Goal: Task Accomplishment & Management: Manage account settings

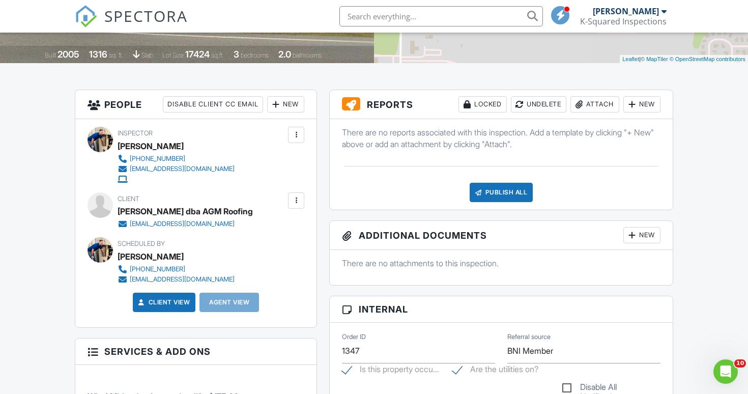
scroll to position [17, 0]
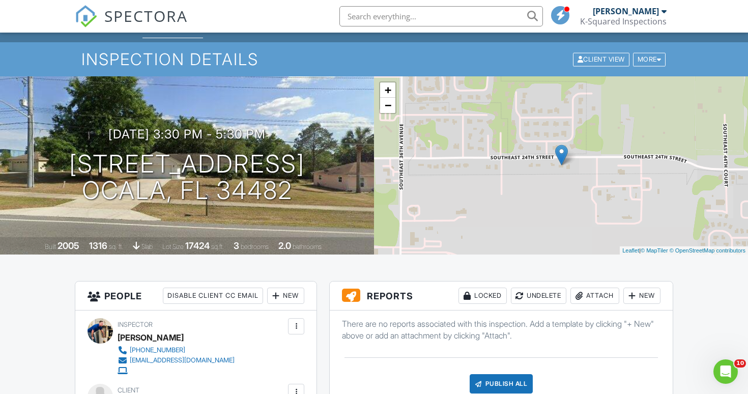
click at [593, 294] on div "Attach" at bounding box center [594, 295] width 49 height 16
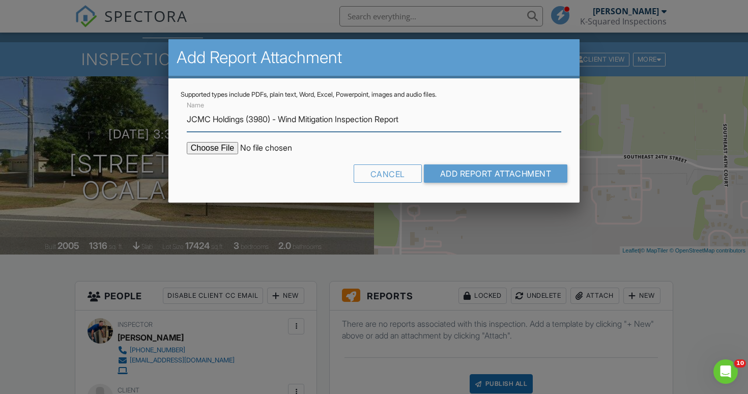
type input "JCMC Holdings (3980) - Wind Mitigation Inspection Report"
click at [210, 151] on input "file" at bounding box center [273, 148] width 173 height 12
type input "C:\fakepath\JCMC Holdings (3980)- Wind Mitigation Inspection Report.pdf"
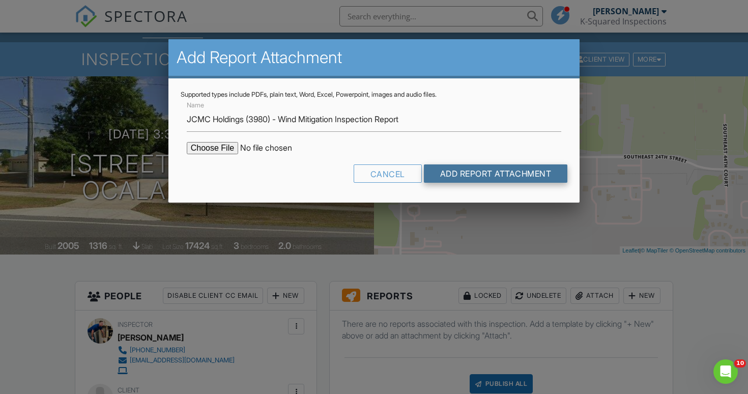
click at [491, 172] on input "Add Report Attachment" at bounding box center [496, 173] width 144 height 18
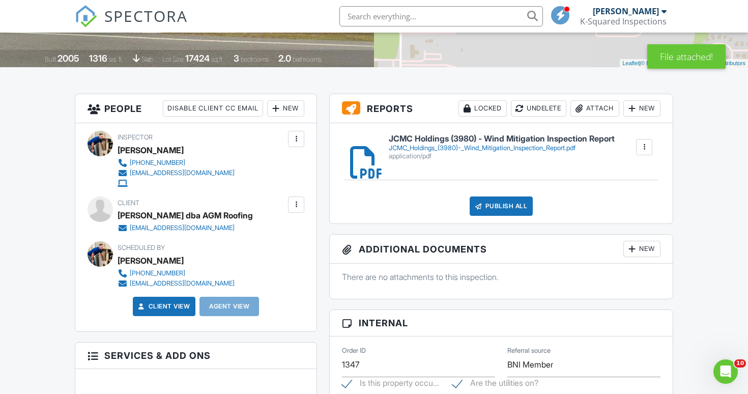
click at [601, 110] on div "Attach" at bounding box center [594, 108] width 49 height 16
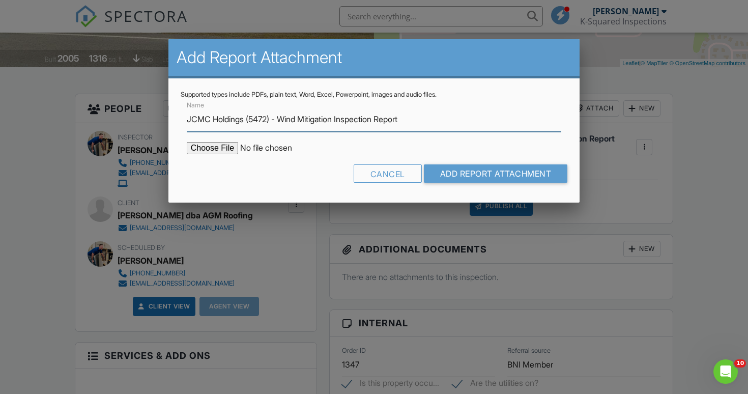
type input "JCMC Holdings (5472) - Wind Mitigation Inspection Report"
click at [211, 151] on input "file" at bounding box center [273, 148] width 173 height 12
type input "C:\fakepath\JCMC Holdings (5472)- Wind Mitigation Inspection Report.pdf"
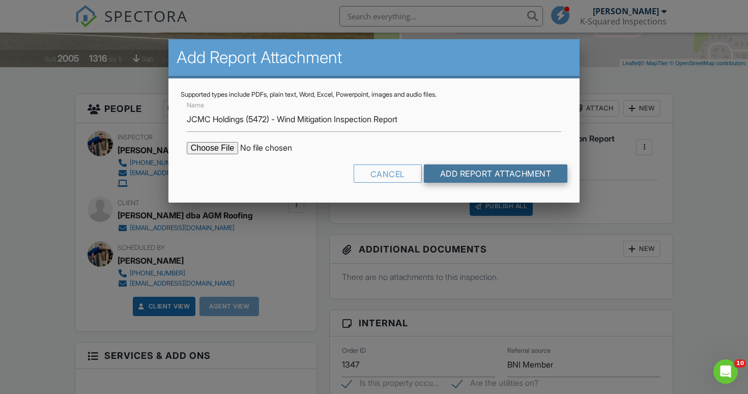
click at [484, 176] on input "Add Report Attachment" at bounding box center [496, 173] width 144 height 18
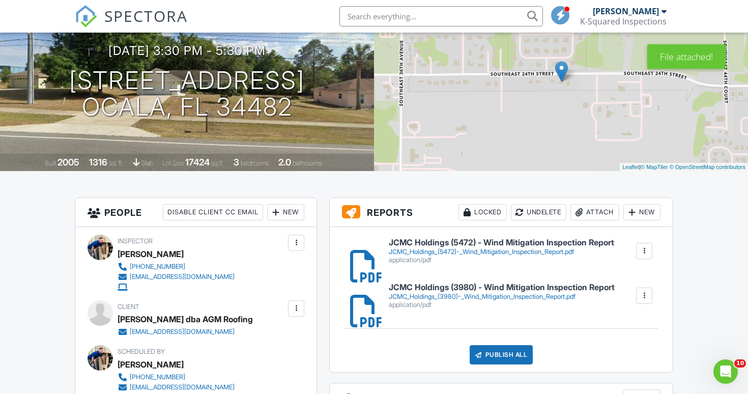
click at [595, 209] on div "Attach" at bounding box center [594, 212] width 49 height 16
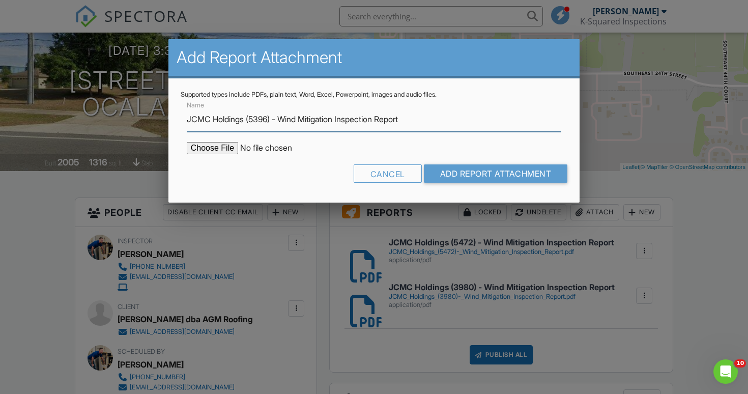
type input "JCMC Holdings (5396) - Wind Mitigation Inspection Report"
click at [228, 143] on input "file" at bounding box center [273, 148] width 173 height 12
type input "C:\fakepath\JCMC Holdings (5396)- Wind Mitigation Inspection Report.pdf"
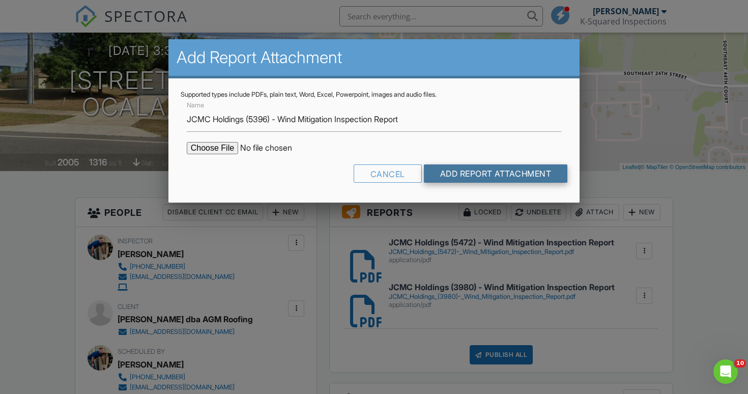
click at [469, 175] on input "Add Report Attachment" at bounding box center [496, 173] width 144 height 18
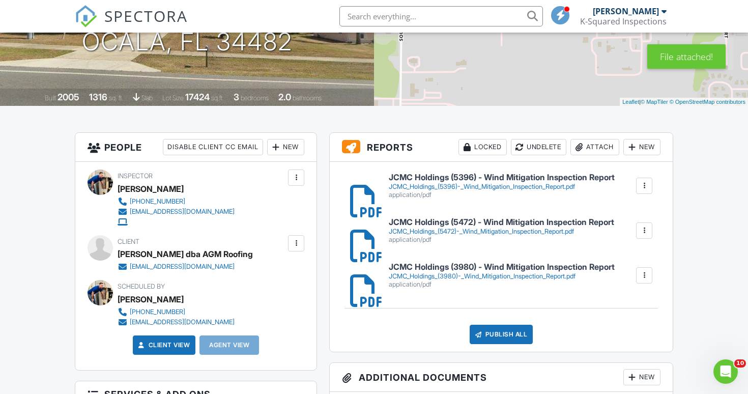
click at [592, 146] on div "Attach" at bounding box center [594, 147] width 49 height 16
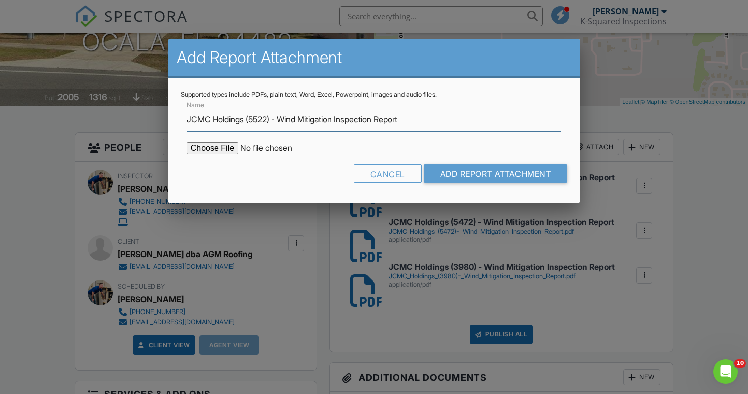
type input "JCMC Holdings (5522) - Wind Mitigation Inspection Report"
click at [217, 150] on input "file" at bounding box center [273, 148] width 173 height 12
type input "C:\fakepath\JCMC Holdings (5522)- Wind Mitigation Inspection Report.pdf"
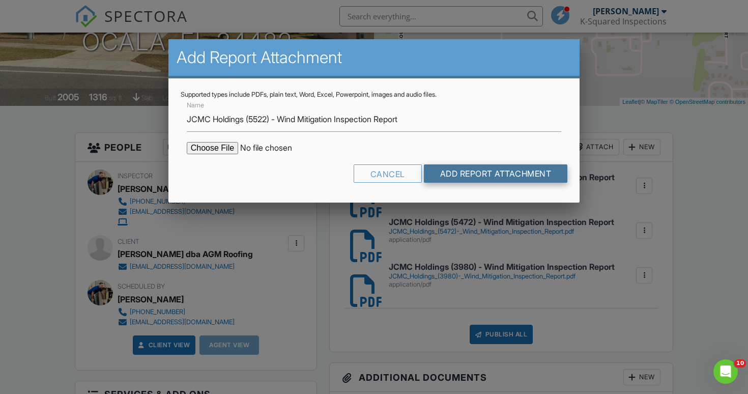
click at [519, 172] on input "Add Report Attachment" at bounding box center [496, 173] width 144 height 18
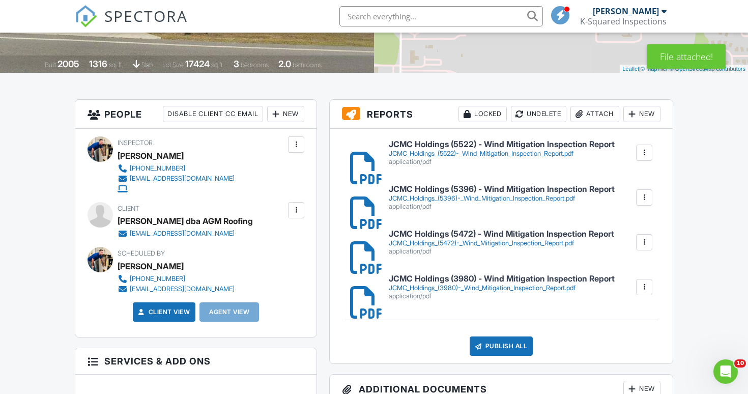
scroll to position [276, 0]
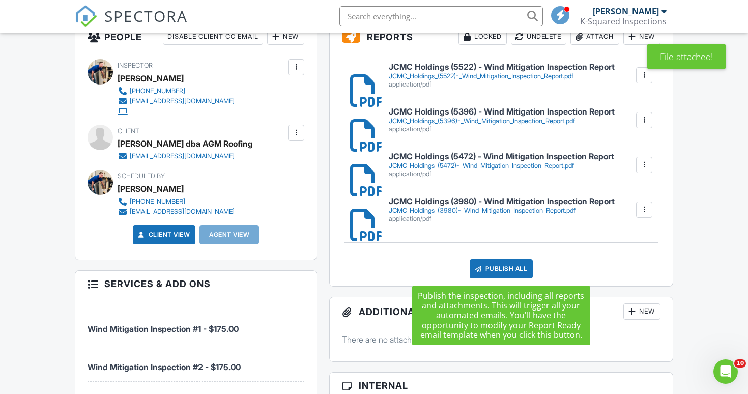
click at [509, 266] on div "Publish All" at bounding box center [501, 268] width 64 height 19
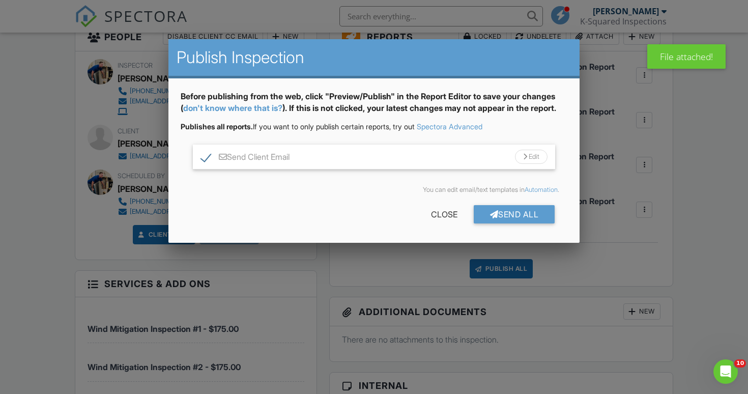
click at [539, 153] on div "Edit" at bounding box center [531, 157] width 33 height 14
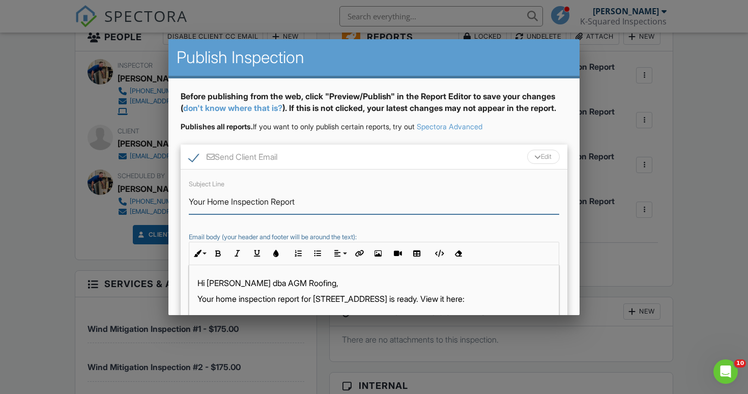
drag, startPoint x: 309, startPoint y: 202, endPoint x: 180, endPoint y: 191, distance: 129.7
click at [180, 191] on div "Before publishing from the web, click "Preview/Publish" in the Report Editor to…" at bounding box center [373, 250] width 411 height 345
type input "JCMC Holdings, LLC - Wind Mitigation Reports"
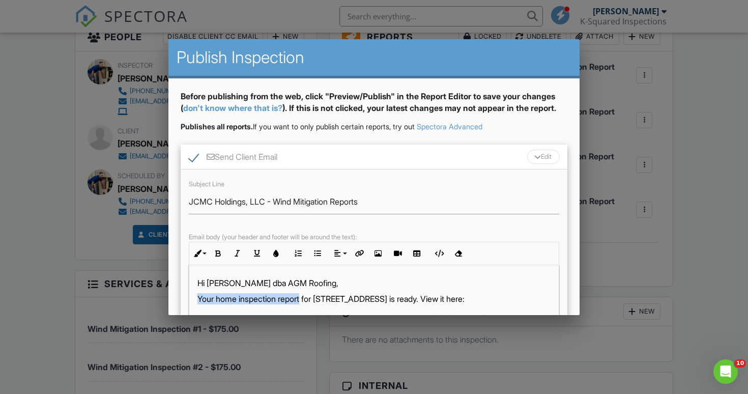
drag, startPoint x: 306, startPoint y: 299, endPoint x: 196, endPoint y: 299, distance: 110.4
drag, startPoint x: 214, startPoint y: 298, endPoint x: 273, endPoint y: 298, distance: 59.0
click at [273, 298] on p "The Wind Mitigation reports for JCMC Holdings, LLC for 3980 SE 24th St, Ocala, …" at bounding box center [373, 304] width 353 height 23
click at [220, 251] on icon "button" at bounding box center [218, 253] width 7 height 7
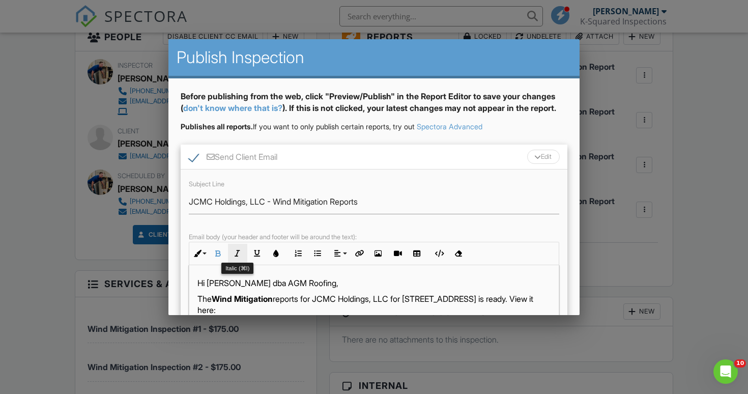
click at [240, 251] on icon "button" at bounding box center [237, 253] width 7 height 7
click at [355, 302] on p "The Wind Mitigation reports for JCMC Holdings, LLC for 3980 SE 24th St, Ocala, …" at bounding box center [373, 304] width 353 height 23
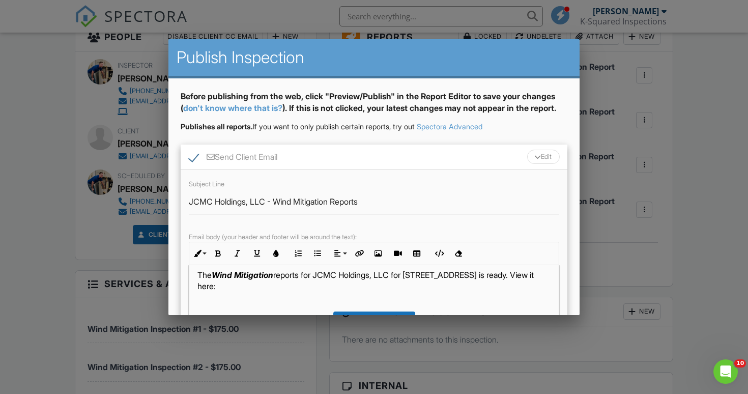
scroll to position [23, 0]
click at [417, 276] on p "The Wind Mitigation reports for JCMC Holdings, LLC for 3980 SE 24th St, Ocala, …" at bounding box center [373, 281] width 353 height 23
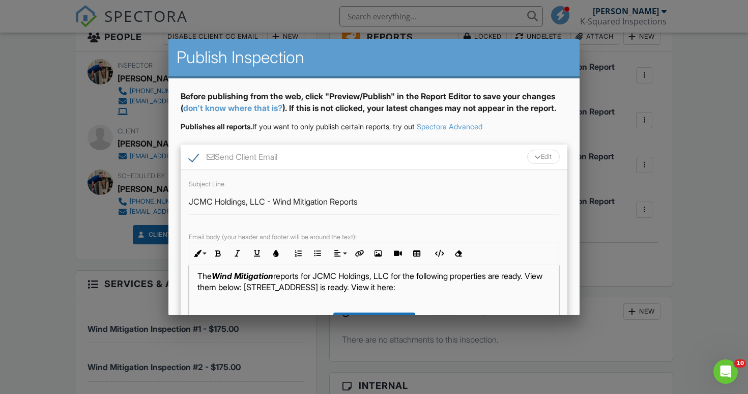
drag, startPoint x: 482, startPoint y: 286, endPoint x: 399, endPoint y: 286, distance: 83.4
click at [399, 286] on p "The Wind Mitigation reports for JCMC Holdings, LLC for the following properties…" at bounding box center [373, 281] width 353 height 23
click at [333, 289] on p "The Wind Mitigation reports for JCMC Holdings, LLC for the following properties…" at bounding box center [373, 281] width 353 height 23
click at [469, 287] on p "The Wind Mitigation reports for JCMC Holdings, LLC for the following properties…" at bounding box center [373, 281] width 353 height 23
click at [548, 288] on p "The Wind Mitigation reports for JCMC Holdings, LLC for the following properties…" at bounding box center [373, 281] width 353 height 23
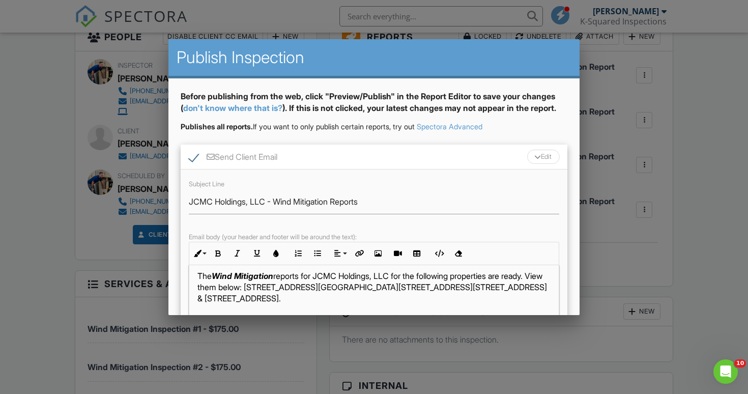
click at [269, 300] on p "The Wind Mitigation reports for JCMC Holdings, LLC for the following properties…" at bounding box center [373, 287] width 353 height 34
click at [472, 288] on p "The Wind Mitigation reports for JCMC Holdings, LLC for the following properties…" at bounding box center [373, 287] width 353 height 34
click at [333, 286] on p "The Wind Mitigation reports for JCMC Holdings, LLC for the following properties…" at bounding box center [373, 287] width 353 height 34
click at [420, 300] on p "The Wind Mitigation reports for JCMC Holdings, LLC for the following properties…" at bounding box center [373, 287] width 353 height 34
drag, startPoint x: 494, startPoint y: 297, endPoint x: 269, endPoint y: 288, distance: 226.0
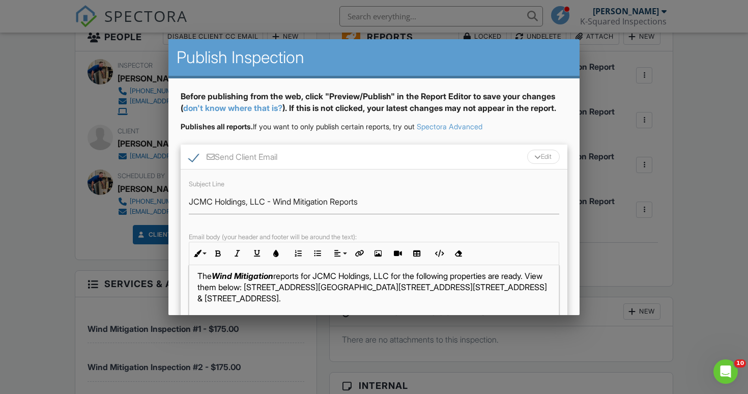
click at [269, 288] on p "The Wind Mitigation reports for JCMC Holdings, LLC for the following properties…" at bounding box center [373, 287] width 353 height 34
click at [240, 254] on icon "button" at bounding box center [237, 253] width 7 height 7
click at [539, 299] on p "The Wind Mitigation reports for JCMC Holdings, LLC for the following properties…" at bounding box center [373, 287] width 353 height 34
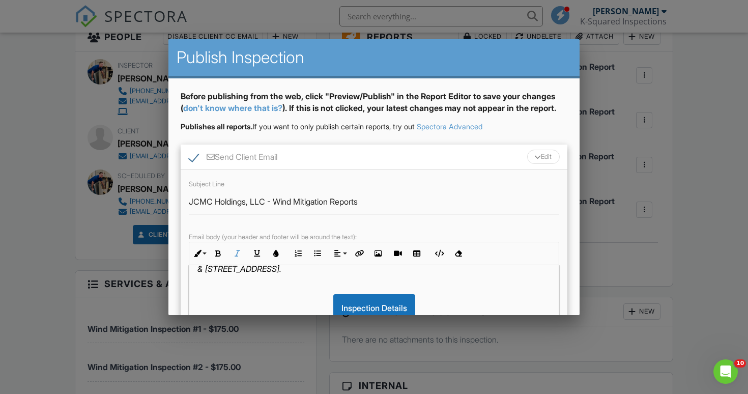
scroll to position [17, 0]
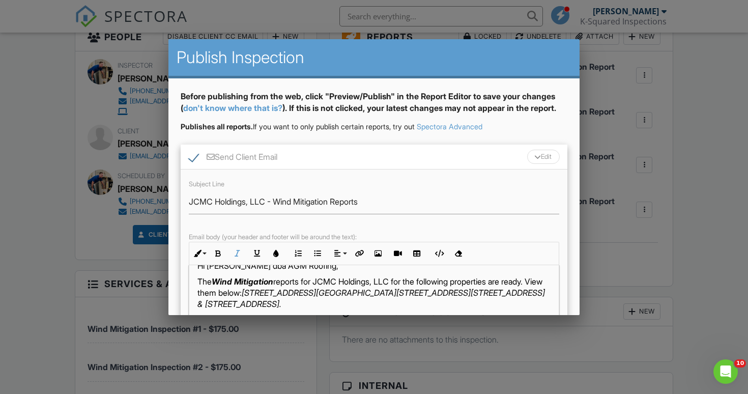
click at [268, 292] on em "3980 SE 24th St Ocala, FL 34471, 5472 NW 57th Ave Ocala, FL 34482, 5396 NW 57th…" at bounding box center [370, 297] width 347 height 21
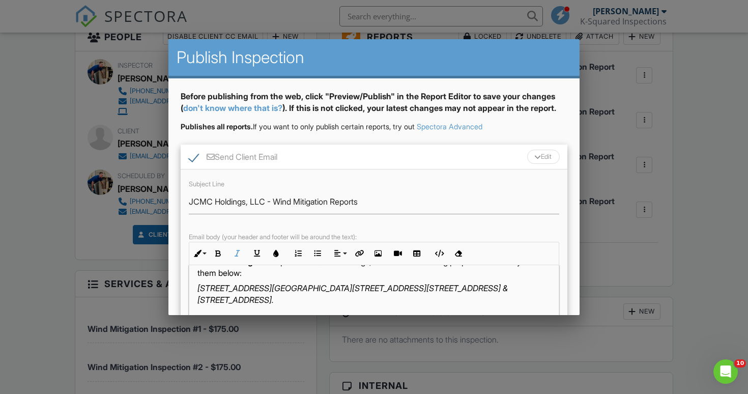
scroll to position [32, 0]
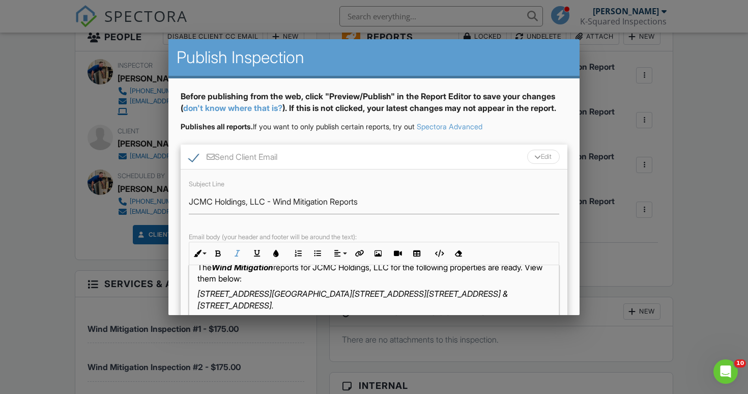
drag, startPoint x: 428, startPoint y: 303, endPoint x: 261, endPoint y: 286, distance: 167.6
click at [344, 248] on button "Align" at bounding box center [339, 253] width 19 height 19
click at [343, 284] on icon at bounding box center [345, 284] width 7 height 8
click at [471, 281] on p "The Wind Mitigation reports for JCMC Holdings, LLC for the following properties…" at bounding box center [373, 272] width 353 height 23
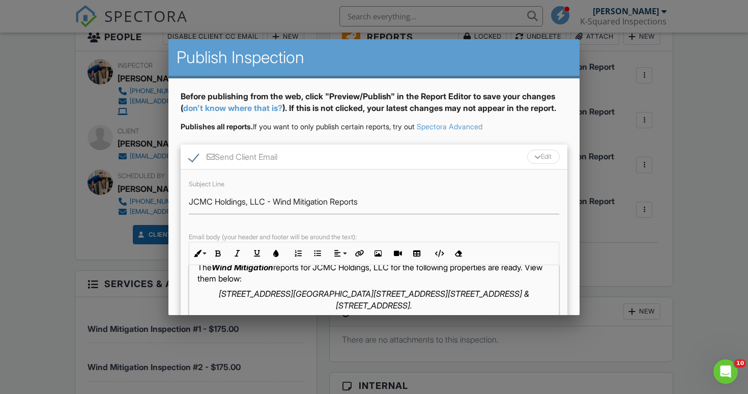
click at [476, 295] on em "3980 SE 24th St Ocala, FL 34471, 5472 NW 57th Ave Ocala, FL 34482, 5396 NW 57th…" at bounding box center [374, 298] width 311 height 21
click at [474, 297] on em "3980 SE 24th St Ocala, FL 34471, 5472 NW 57th Ave Ocala, FL 34482, 5396 NW 57th…" at bounding box center [374, 298] width 311 height 21
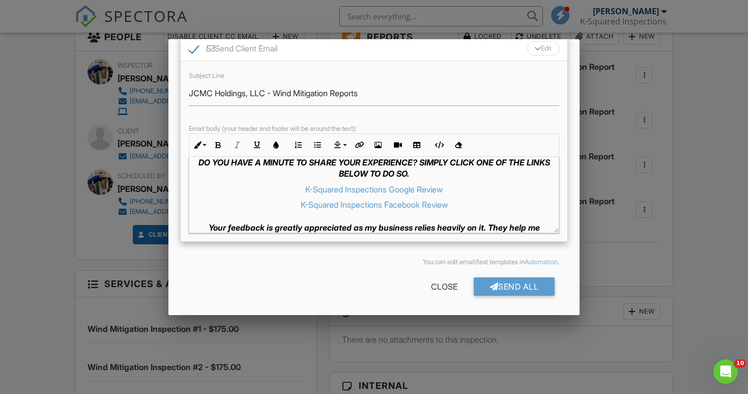
scroll to position [107, 0]
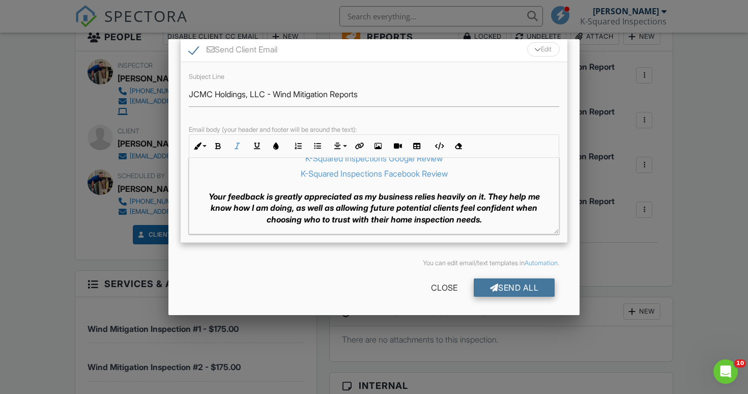
click at [524, 290] on div "Send All" at bounding box center [513, 287] width 81 height 18
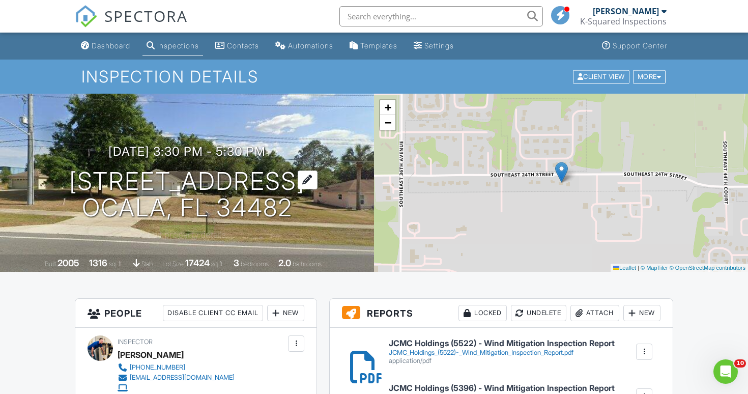
click at [298, 182] on div at bounding box center [308, 179] width 20 height 19
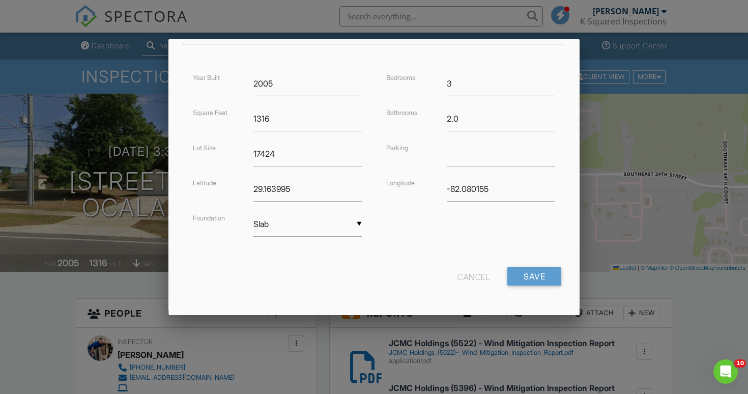
scroll to position [232, 0]
type input "34471"
click at [533, 275] on input "Save" at bounding box center [534, 277] width 54 height 18
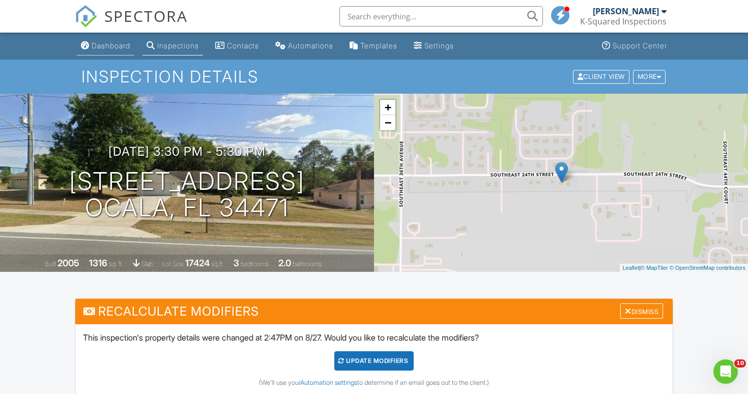
click at [116, 42] on div "Dashboard" at bounding box center [111, 45] width 39 height 9
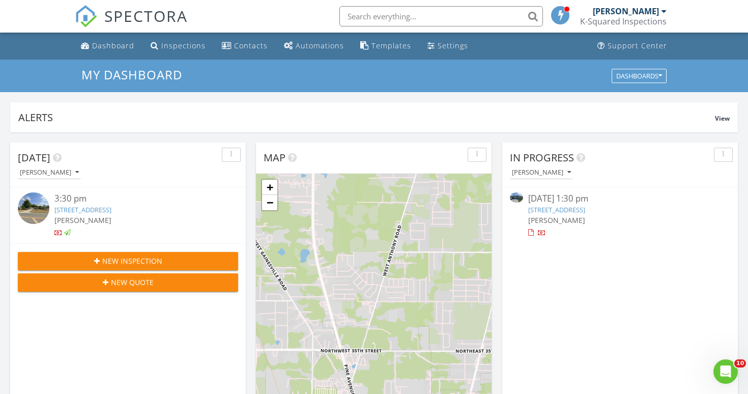
scroll to position [926, 748]
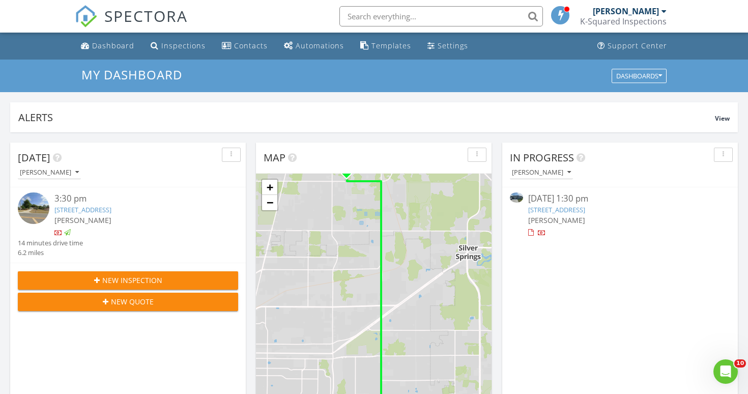
click at [115, 201] on div "3:30 pm" at bounding box center [136, 198] width 165 height 13
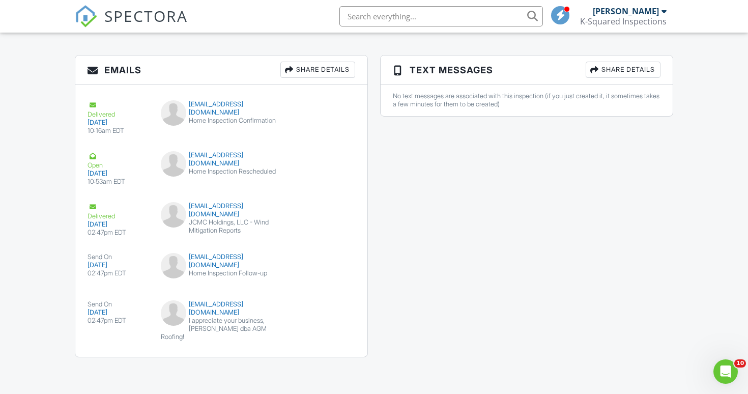
scroll to position [1366, 0]
